Goal: Communication & Community: Share content

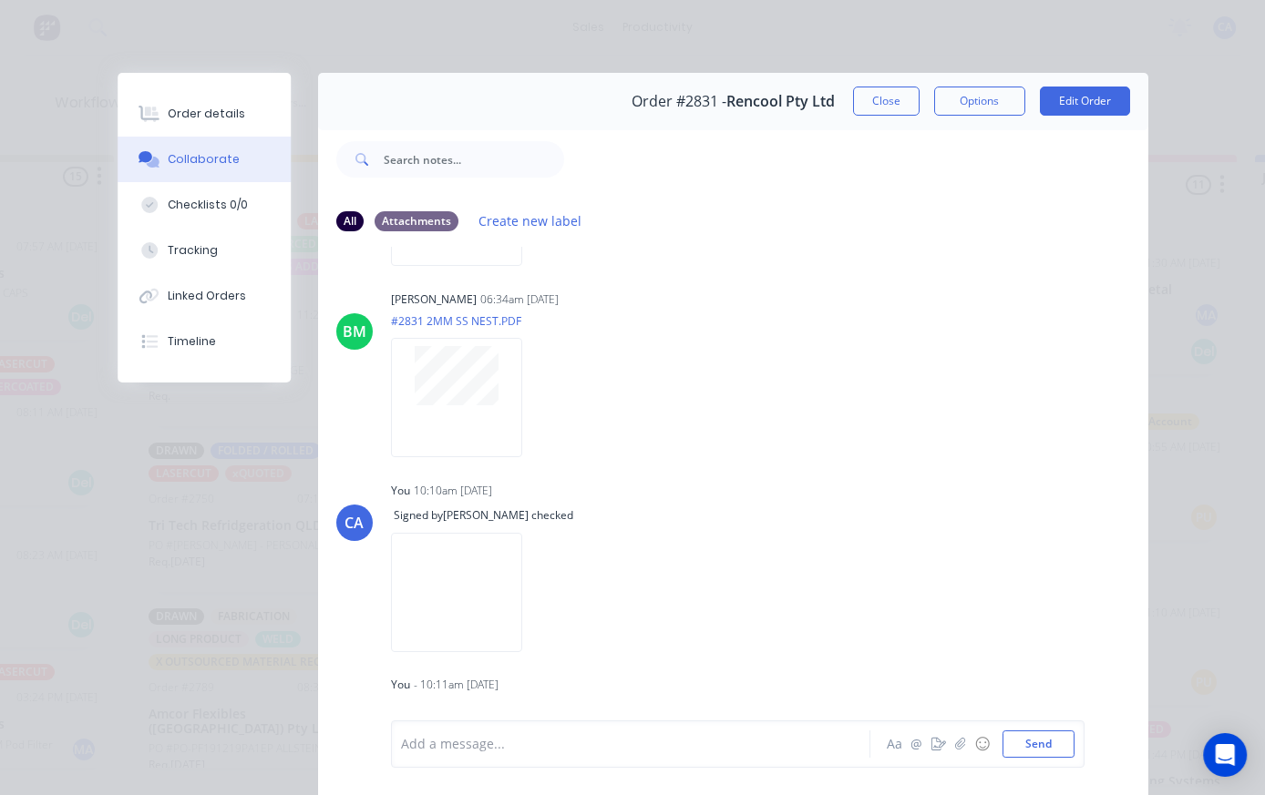
scroll to position [0, 749]
click at [886, 108] on button "Close" at bounding box center [886, 101] width 67 height 29
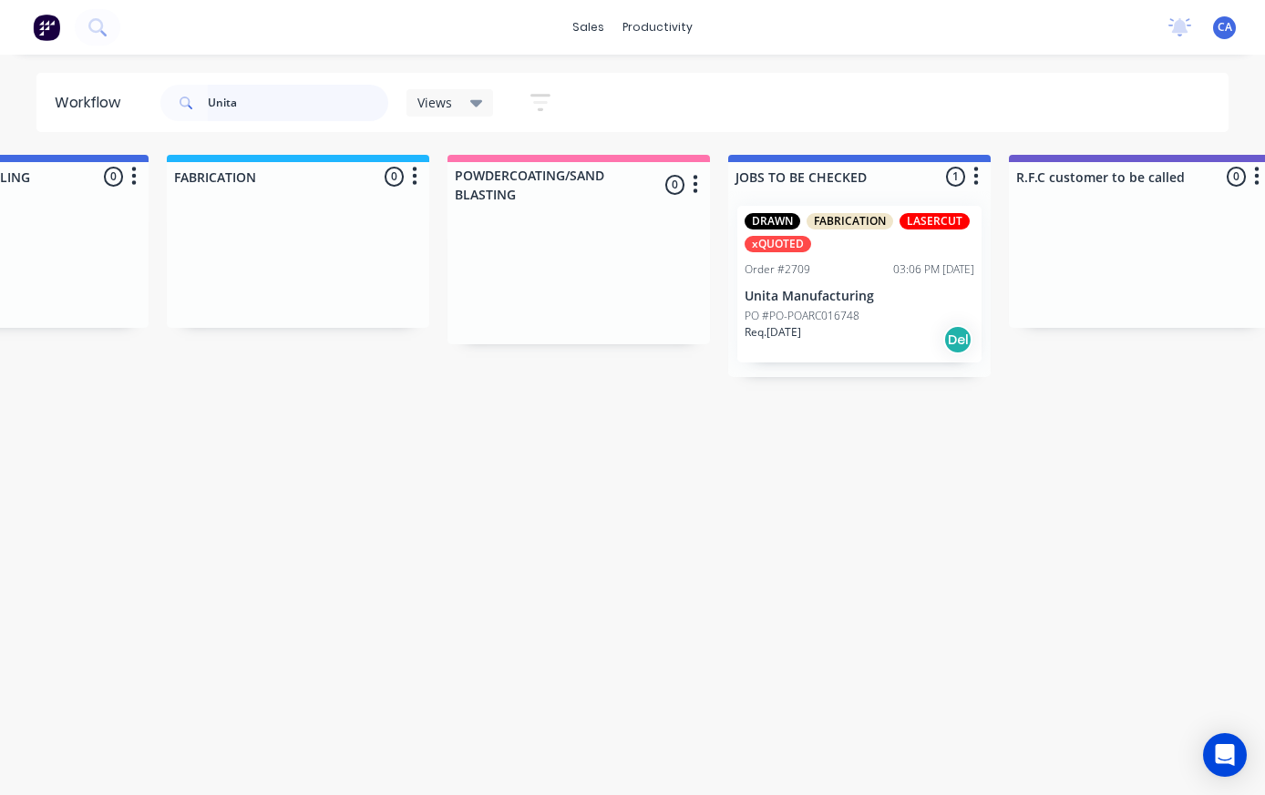
scroll to position [0, 1317]
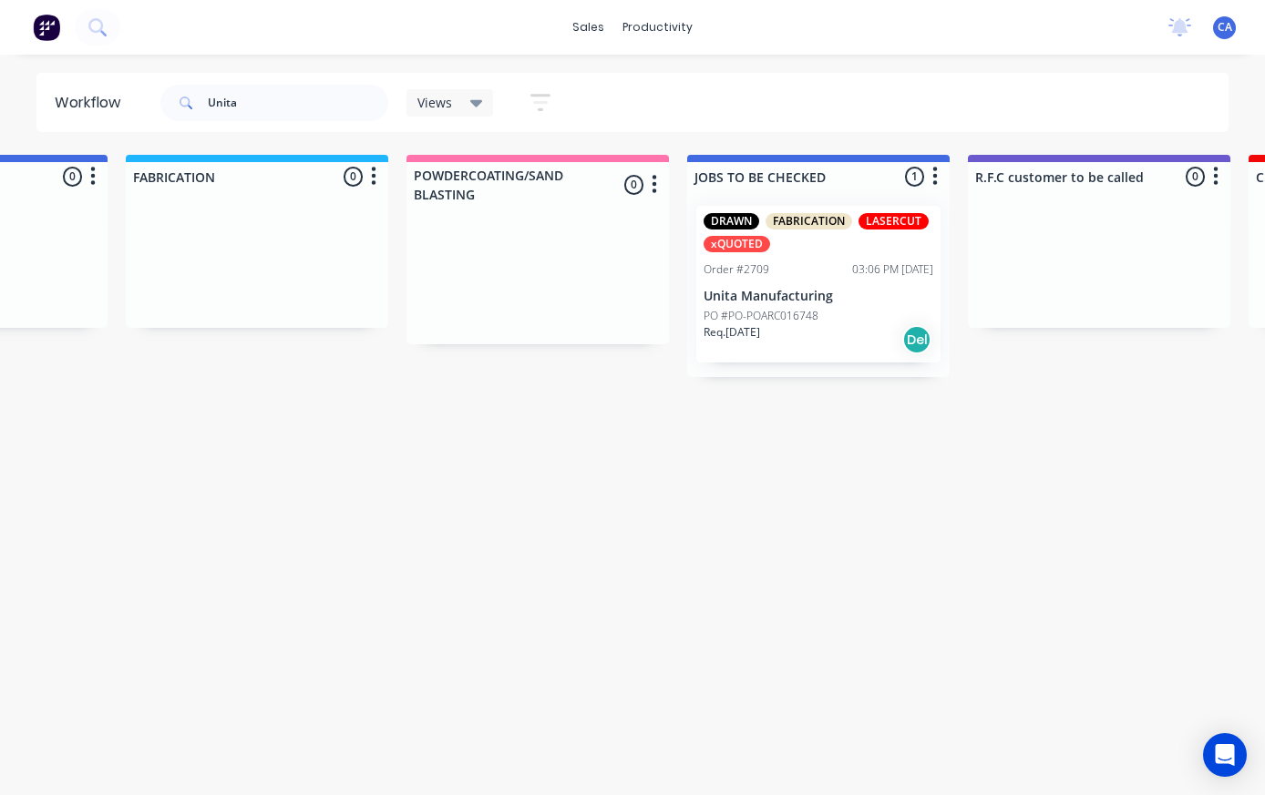
click at [834, 252] on div "DRAWN FABRICATION LASERCUT xQUOTED Order #2709 03:06 PM [DATE] Unita Manufactur…" at bounding box center [818, 284] width 244 height 157
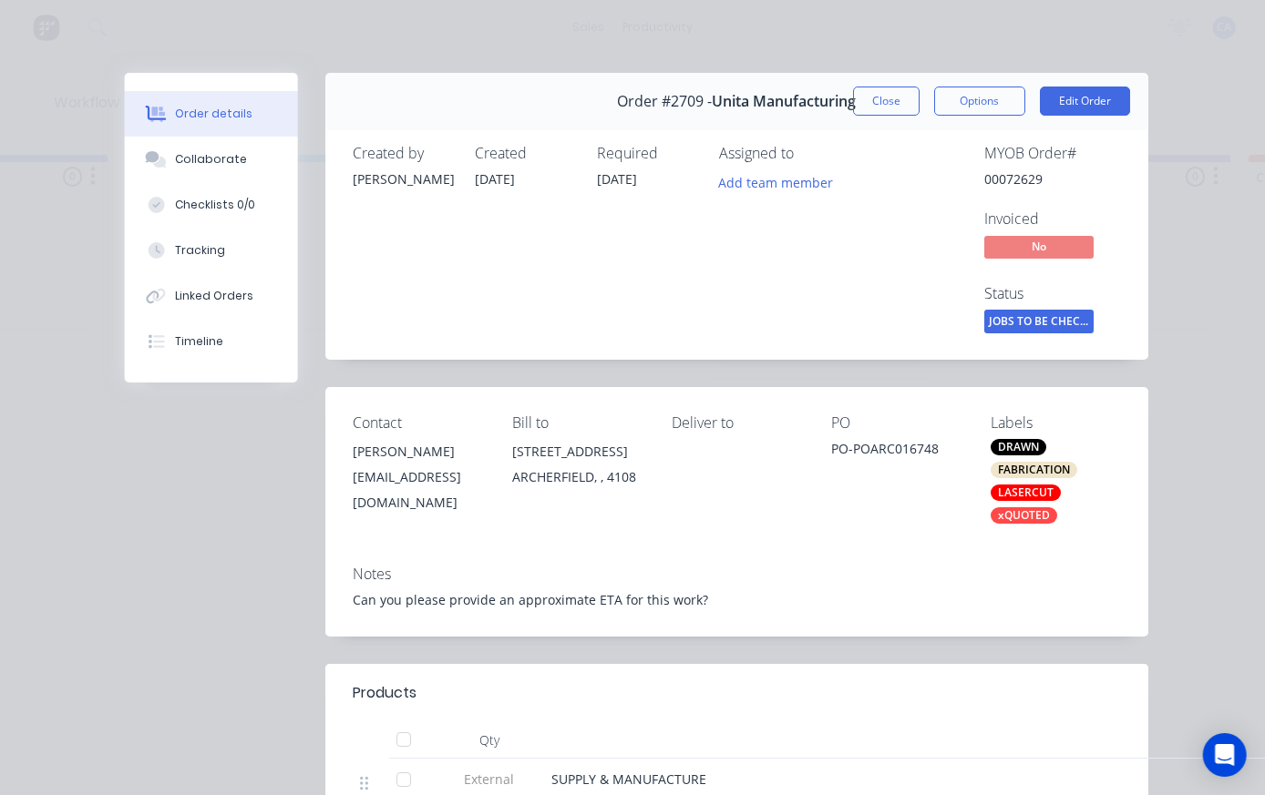
scroll to position [0, 1318]
click at [18, 95] on div "Order details Collaborate Checklists 0/0 Tracking Linked Orders Timeline Order …" at bounding box center [632, 397] width 1265 height 795
click at [204, 165] on div "Collaborate" at bounding box center [211, 159] width 72 height 16
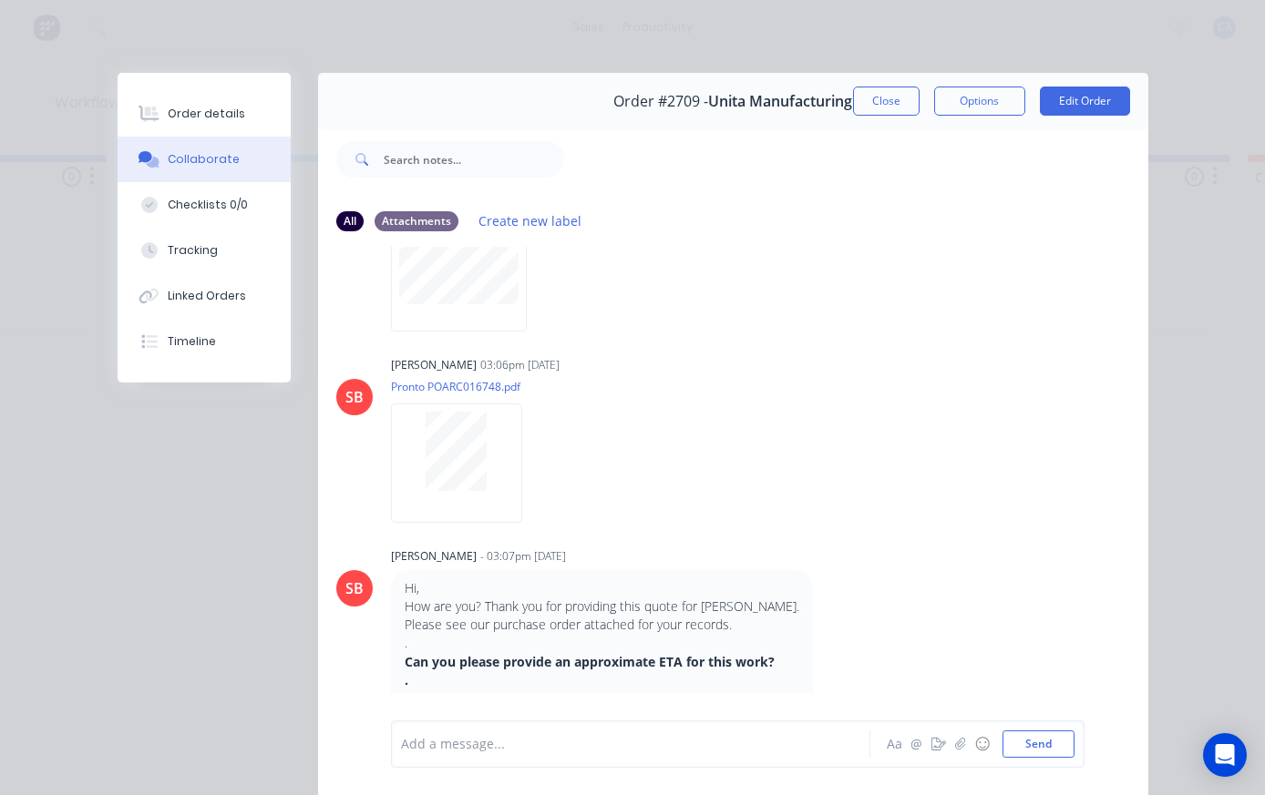
scroll to position [746, 0]
click at [952, 742] on button "button" at bounding box center [960, 744] width 22 height 22
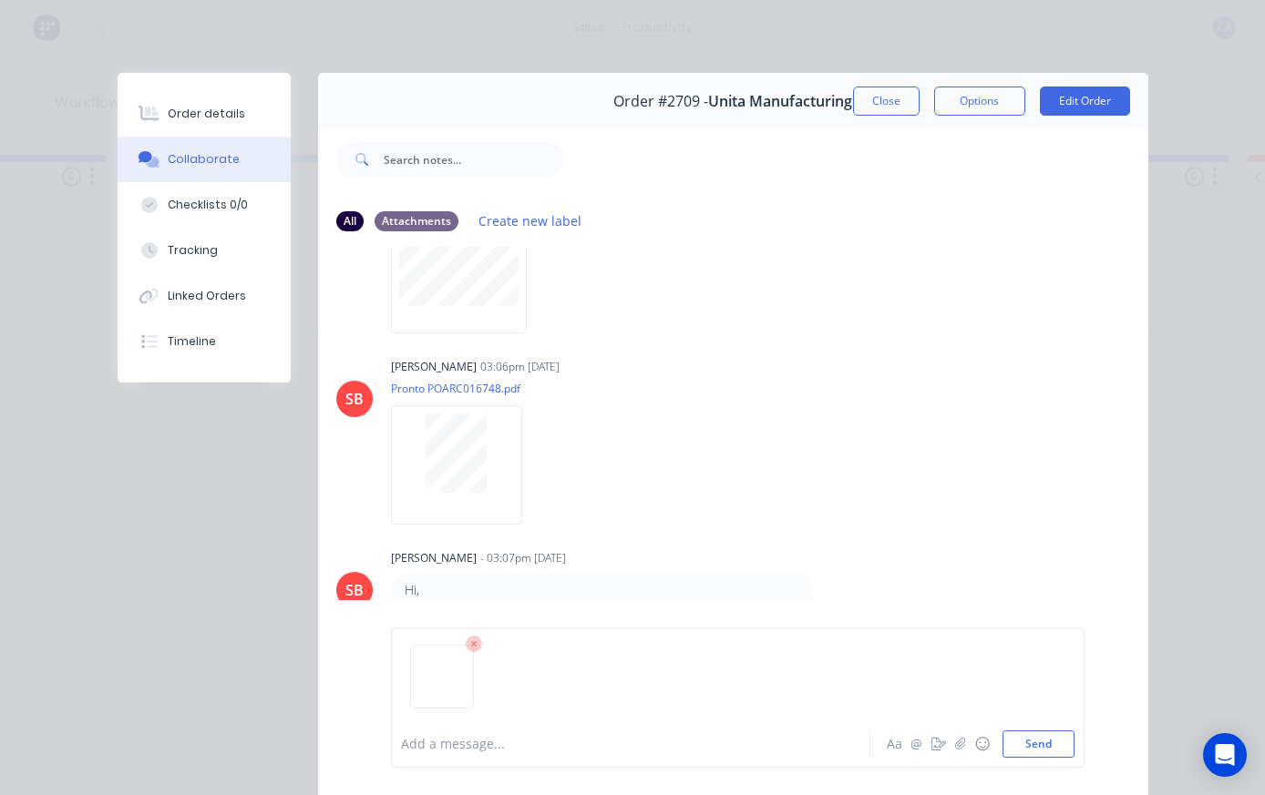
click at [1058, 737] on button "Send" at bounding box center [1038, 744] width 72 height 27
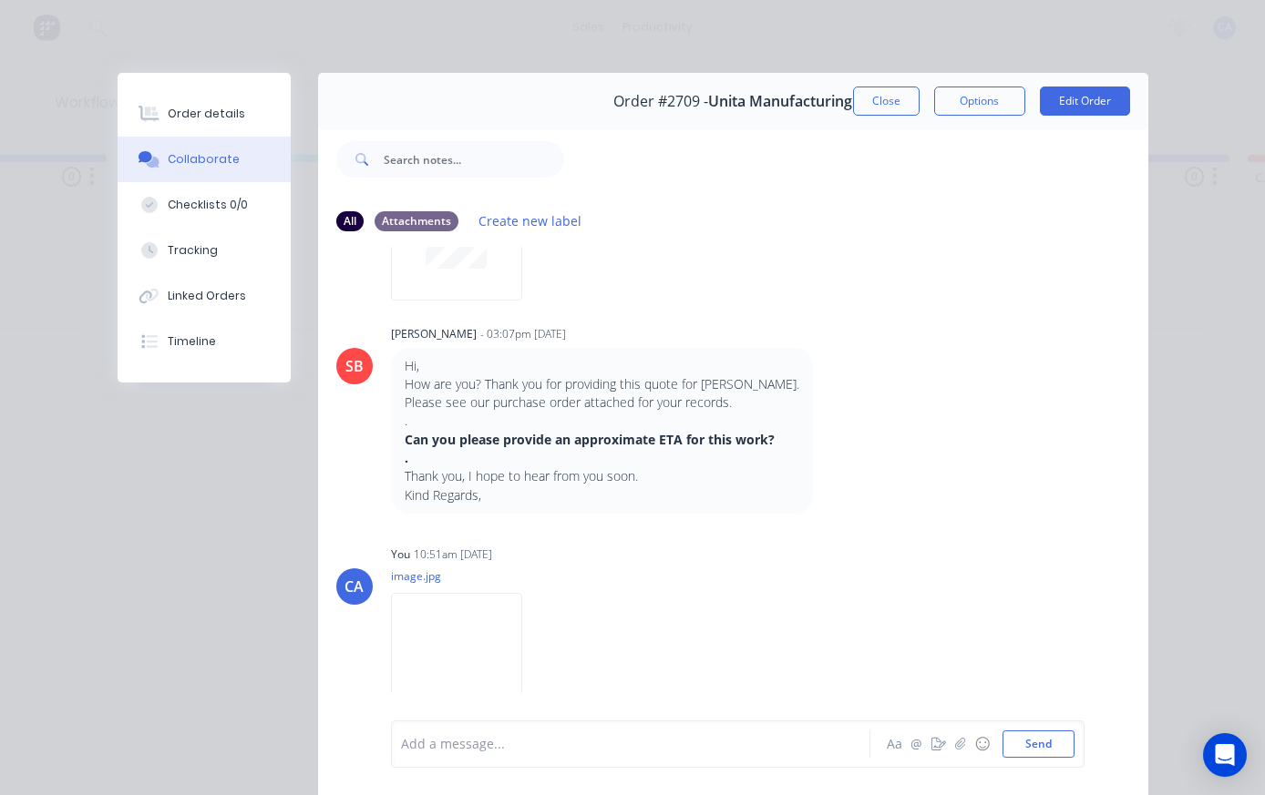
scroll to position [969, 0]
click at [877, 94] on button "Close" at bounding box center [886, 101] width 67 height 29
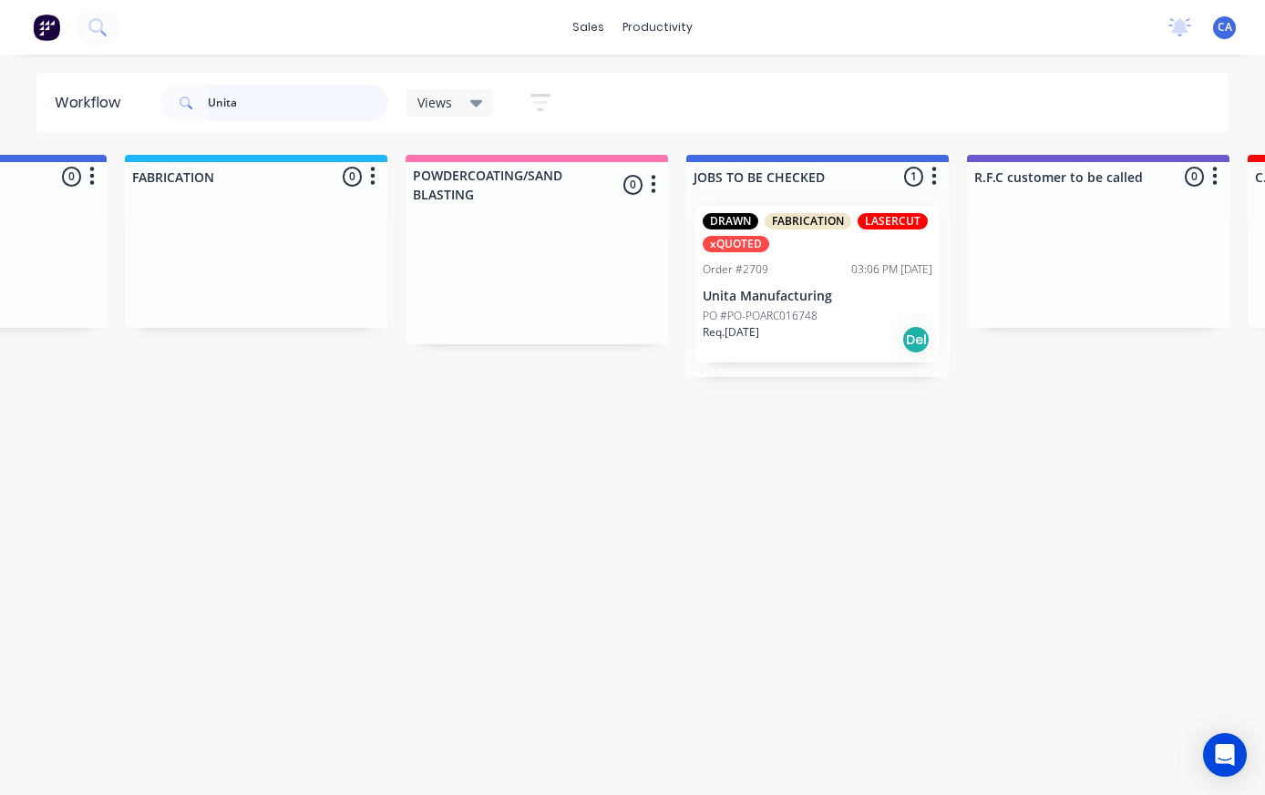
scroll to position [0, 1317]
click at [258, 115] on input "Unita" at bounding box center [298, 103] width 180 height 36
type input "U"
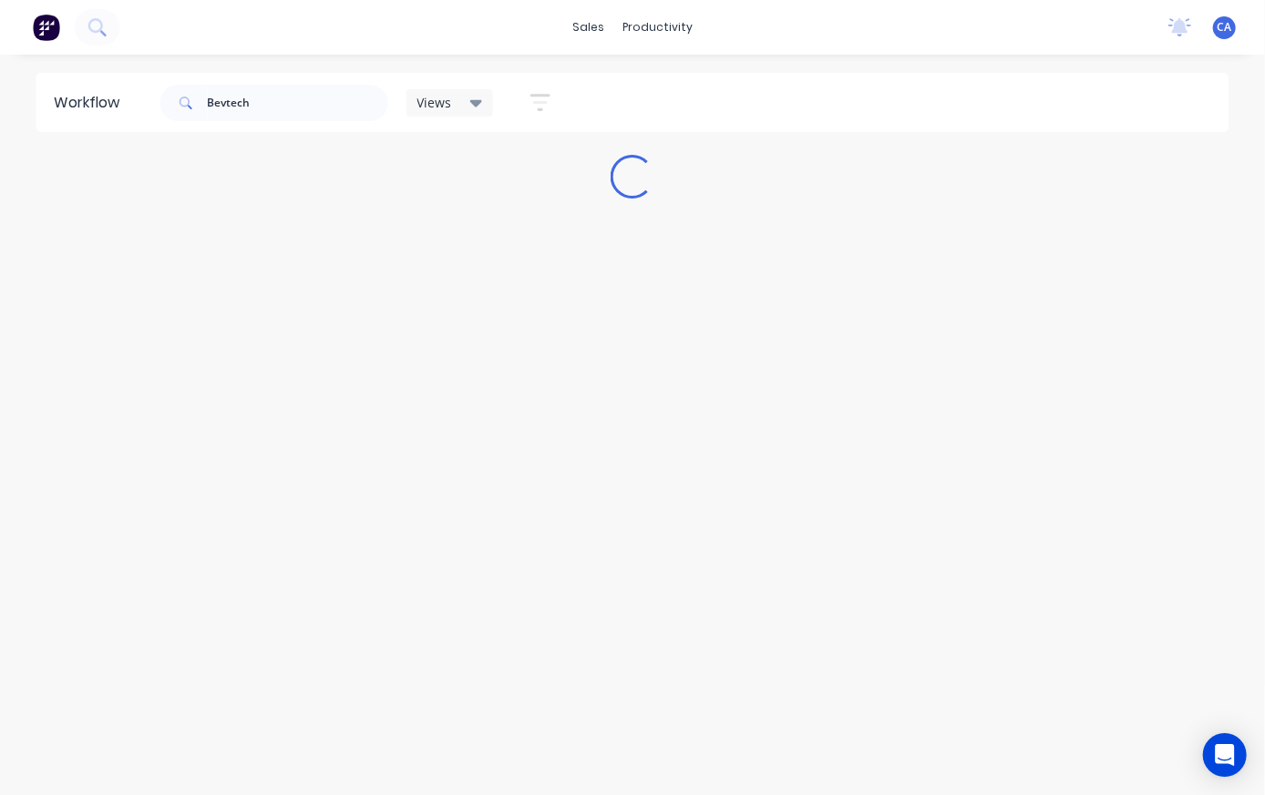
scroll to position [0, 0]
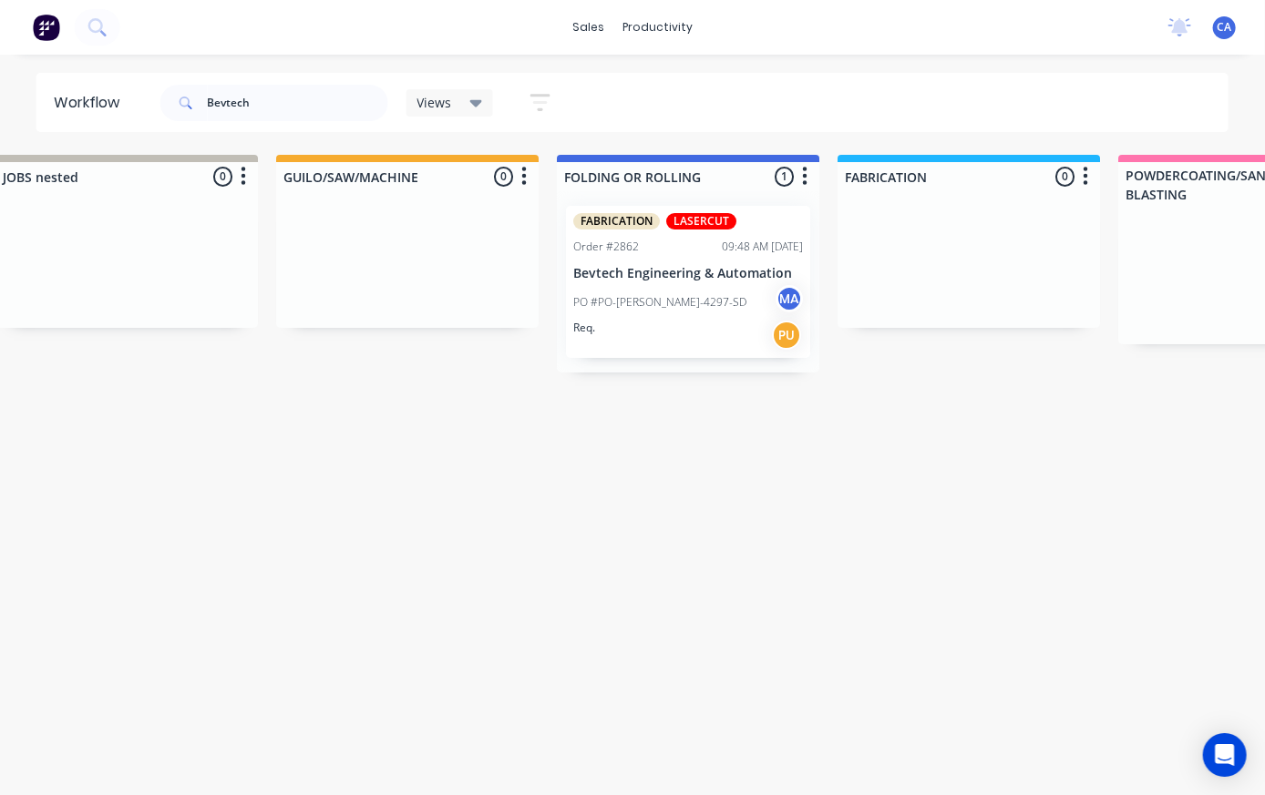
click at [733, 303] on div "PO #PO-[PERSON_NAME]-4297-SD [GEOGRAPHIC_DATA]" at bounding box center [688, 302] width 230 height 35
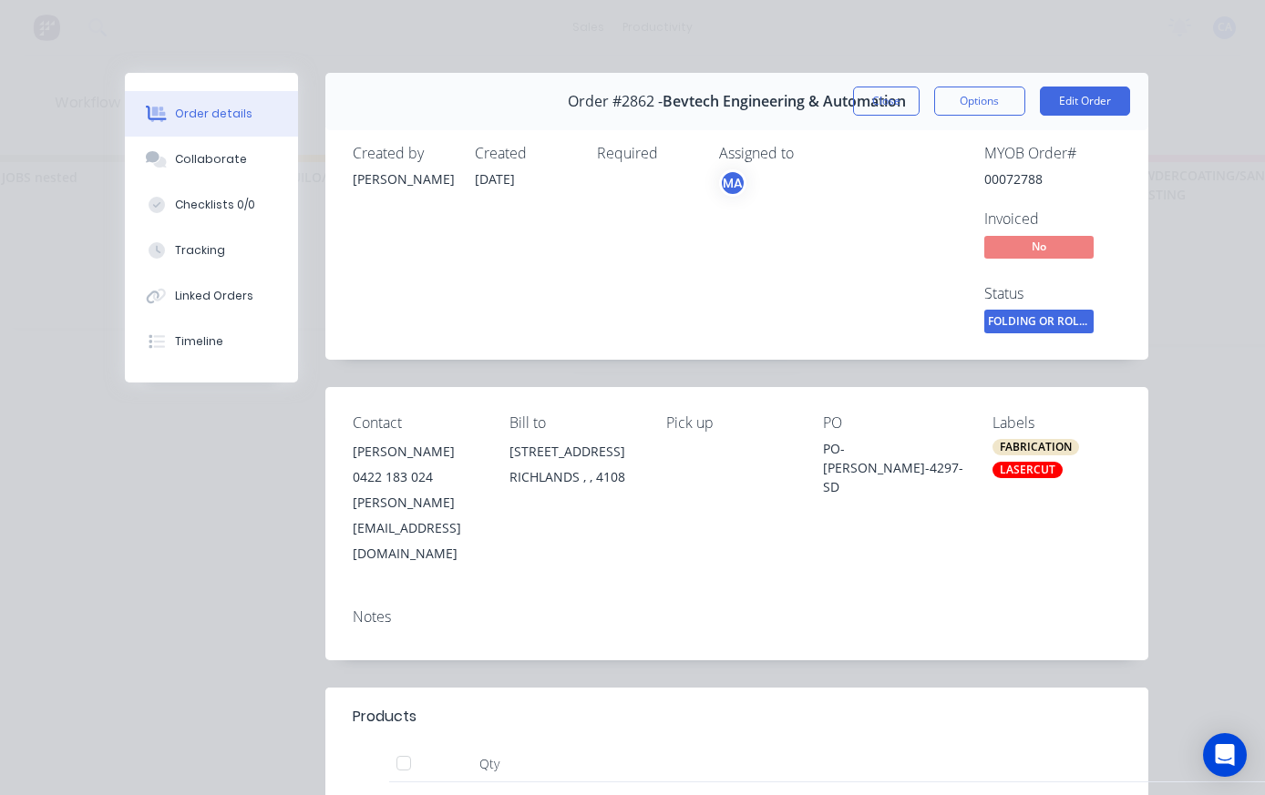
click at [257, 141] on button "Collaborate" at bounding box center [211, 160] width 173 height 46
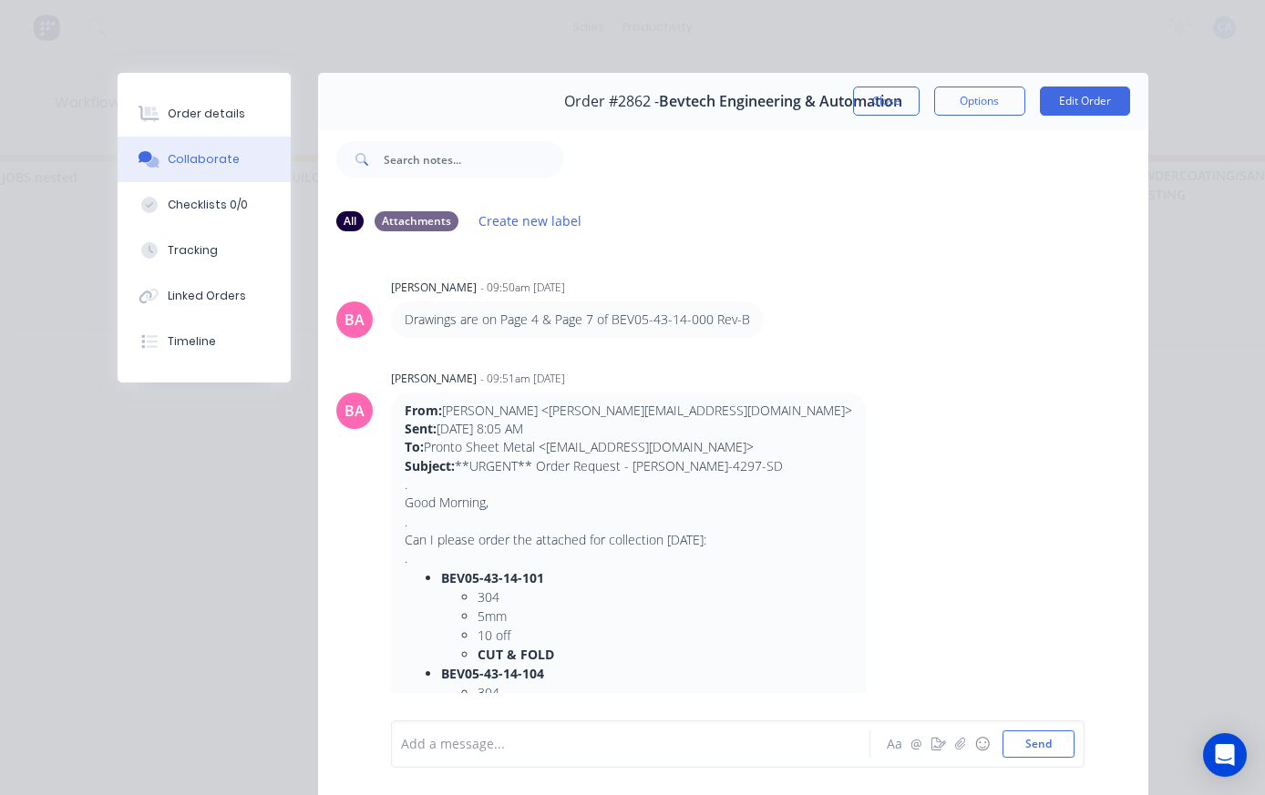
click at [953, 744] on button "button" at bounding box center [960, 744] width 22 height 22
click at [1052, 743] on button "Send" at bounding box center [1038, 744] width 72 height 27
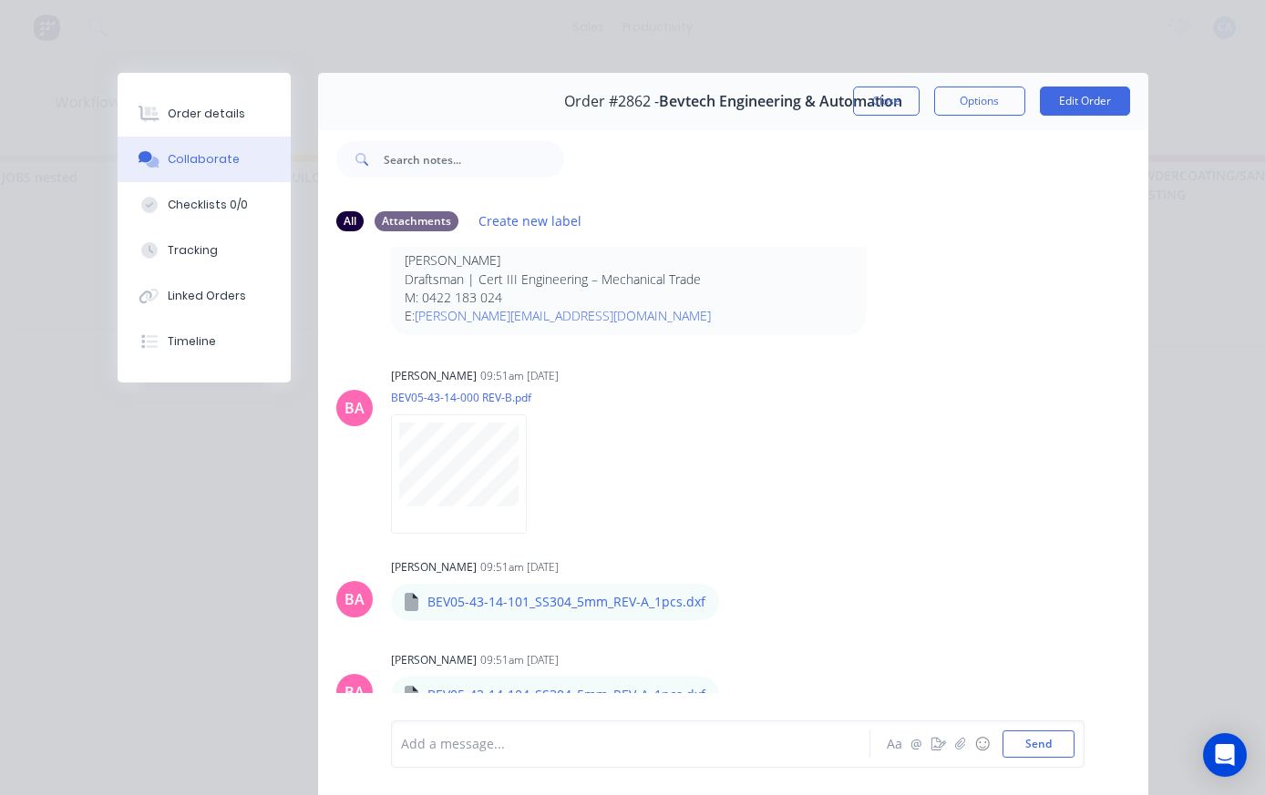
scroll to position [855, 0]
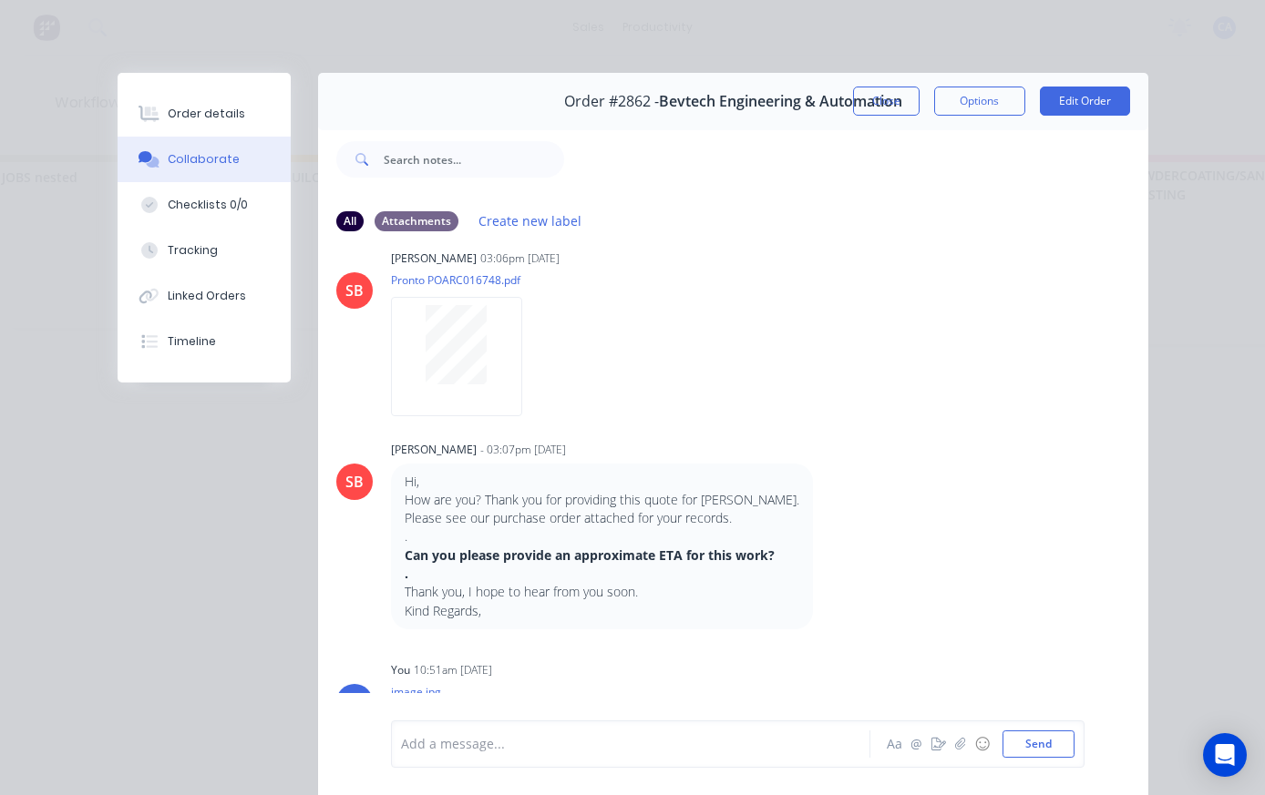
click at [880, 99] on button "Close" at bounding box center [886, 101] width 67 height 29
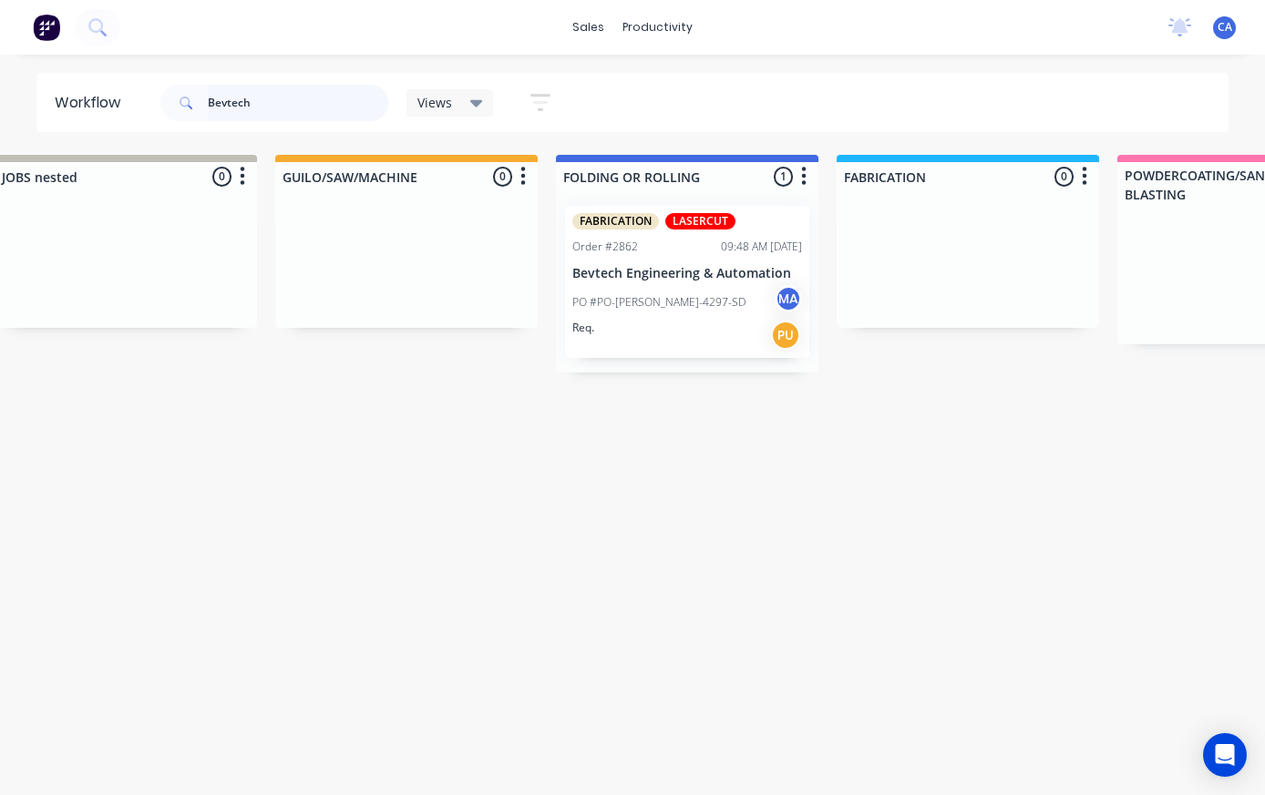
scroll to position [0, 605]
click at [292, 87] on input "Bevtech" at bounding box center [298, 103] width 180 height 36
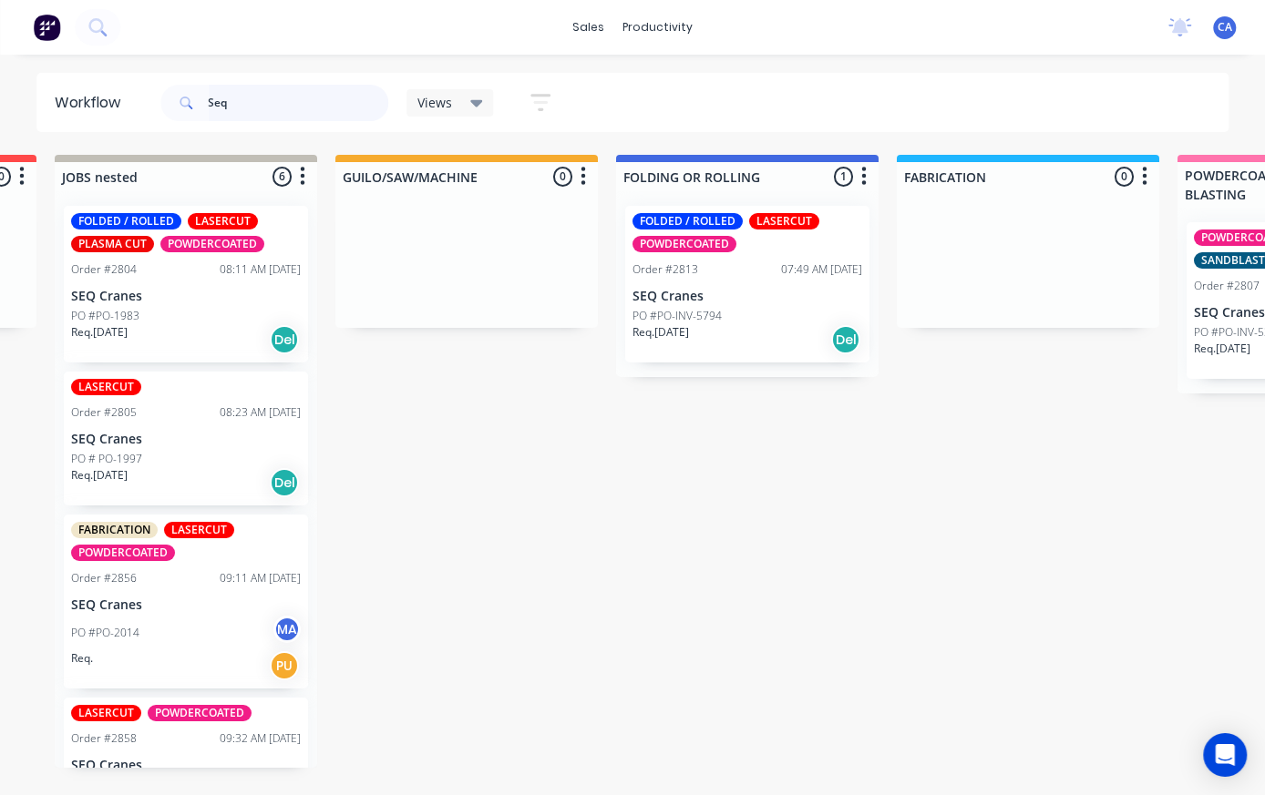
type input "Seq"
click at [704, 326] on div "Req. [DATE] Del" at bounding box center [747, 339] width 230 height 31
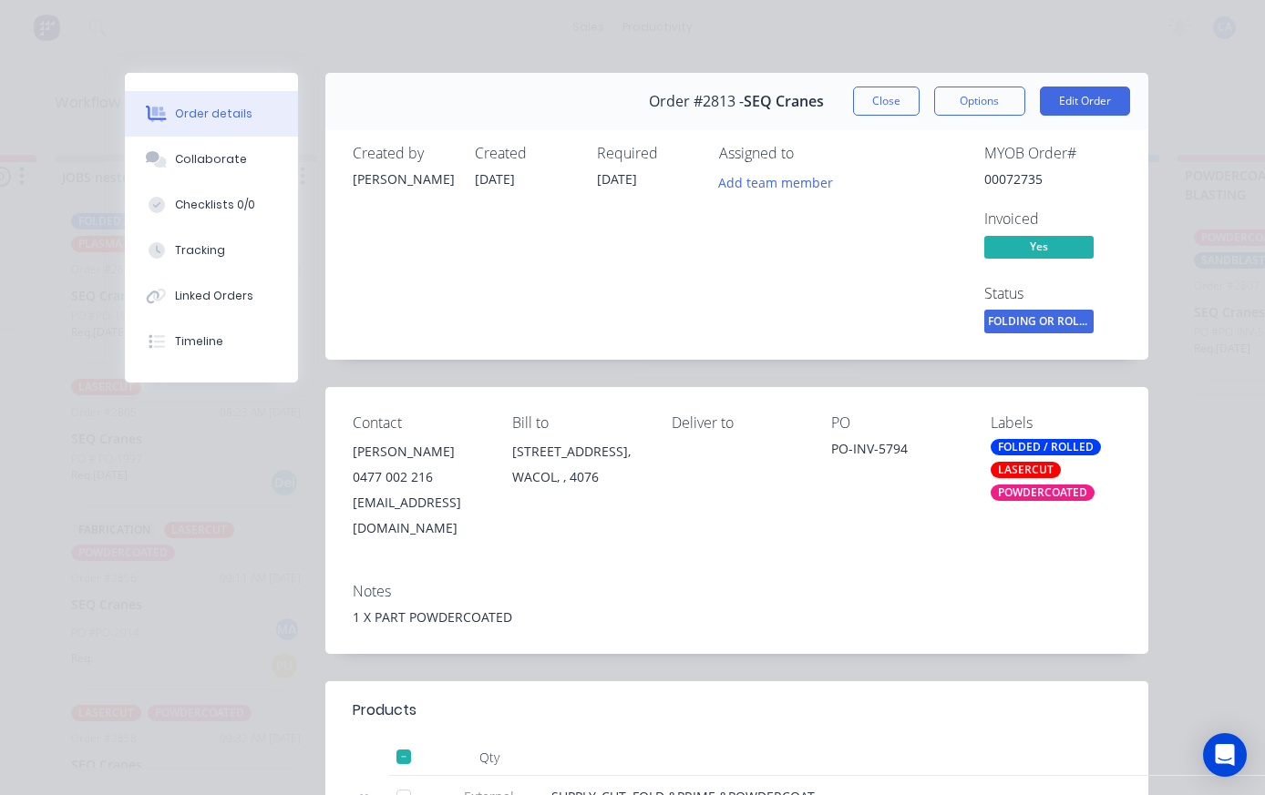
click at [887, 101] on button "Close" at bounding box center [886, 101] width 67 height 29
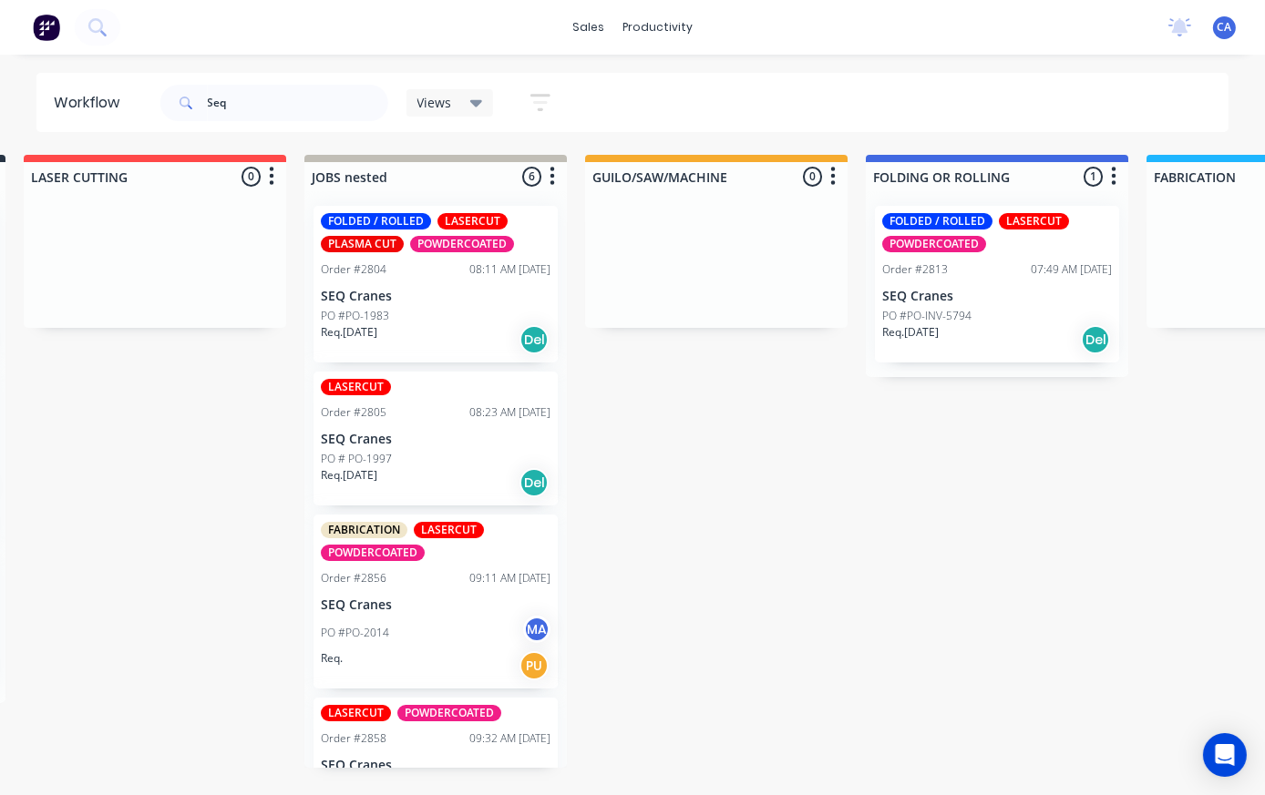
click at [1020, 326] on div "Req. [DATE] Del" at bounding box center [997, 339] width 230 height 31
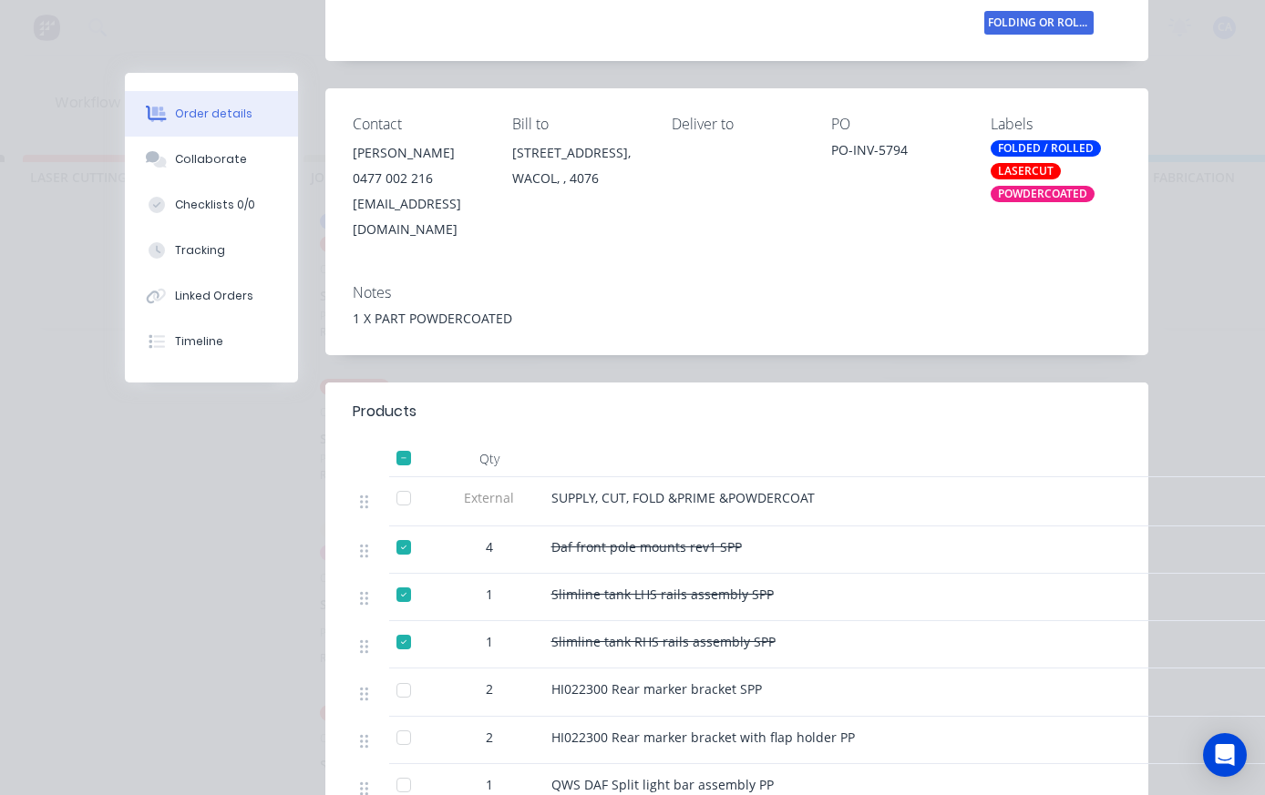
scroll to position [298, 0]
click at [263, 153] on button "Collaborate" at bounding box center [211, 160] width 173 height 46
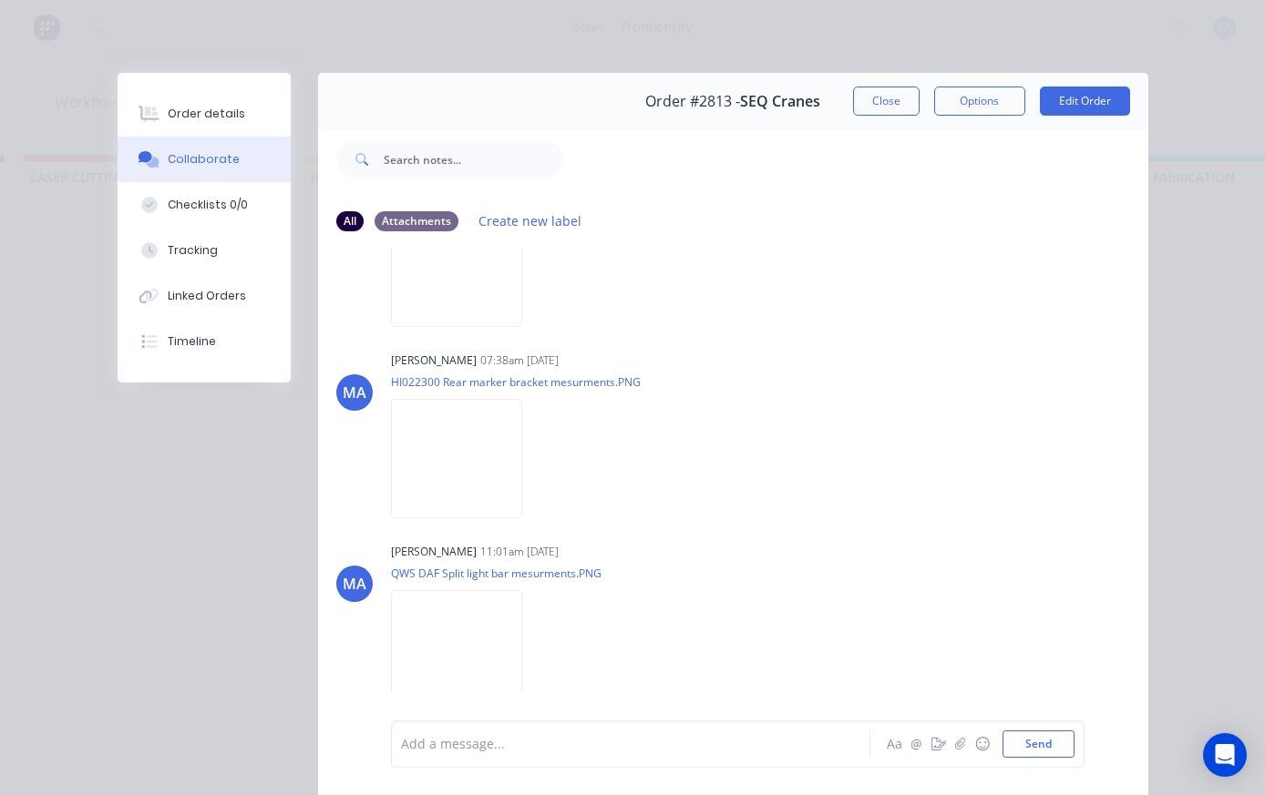
scroll to position [5651, 0]
click at [513, 660] on img at bounding box center [456, 649] width 131 height 119
